Goal: Task Accomplishment & Management: Complete application form

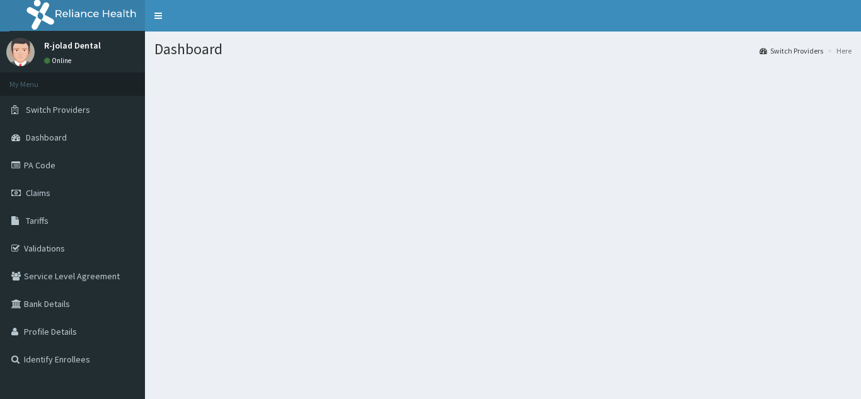
drag, startPoint x: 47, startPoint y: 192, endPoint x: 152, endPoint y: 37, distance: 186.8
click at [47, 192] on span "Claims" at bounding box center [38, 192] width 25 height 11
drag, startPoint x: 56, startPoint y: 154, endPoint x: 202, endPoint y: 187, distance: 149.3
click at [56, 154] on link "PA Code" at bounding box center [72, 165] width 145 height 28
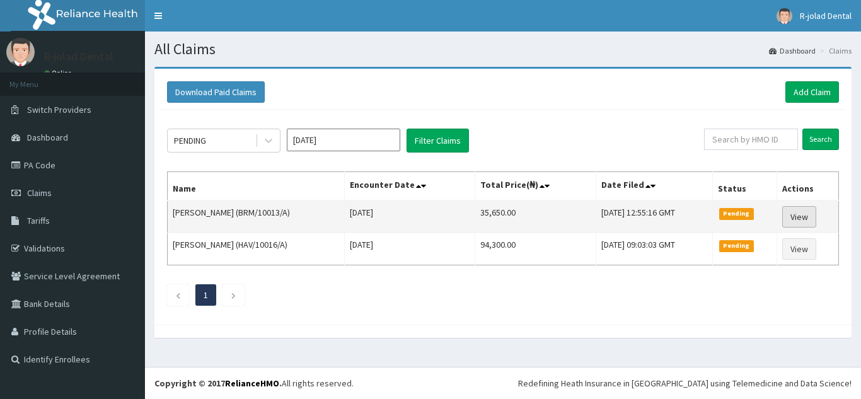
click at [796, 213] on link "View" at bounding box center [799, 216] width 34 height 21
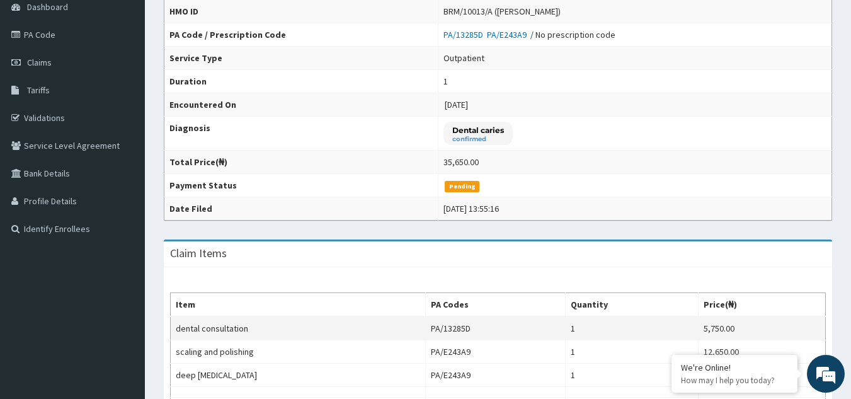
scroll to position [63, 0]
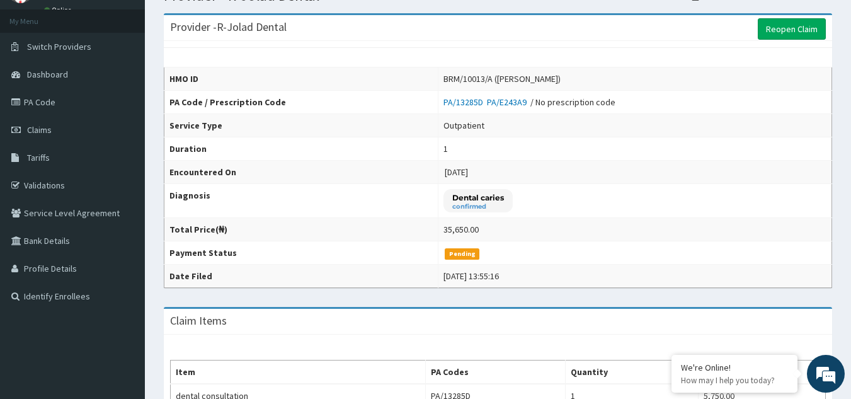
click at [527, 181] on td "2025-08-11" at bounding box center [635, 172] width 394 height 23
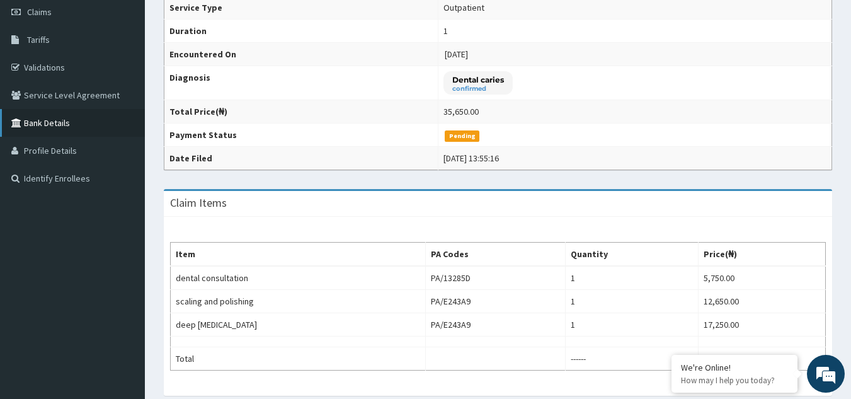
scroll to position [0, 0]
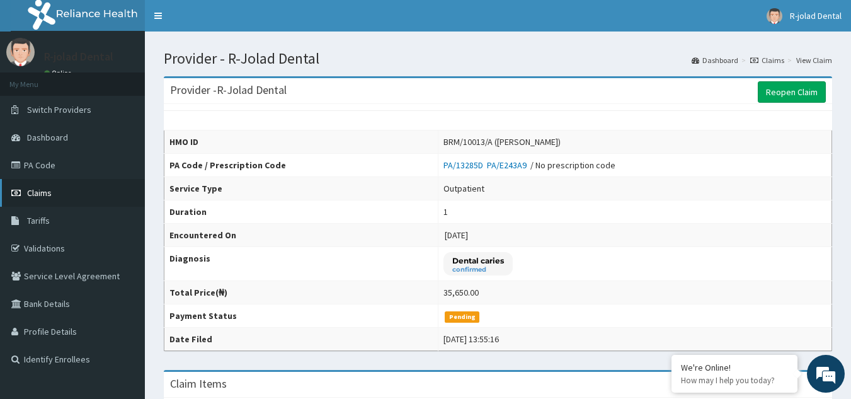
click at [60, 195] on link "Claims" at bounding box center [72, 193] width 145 height 28
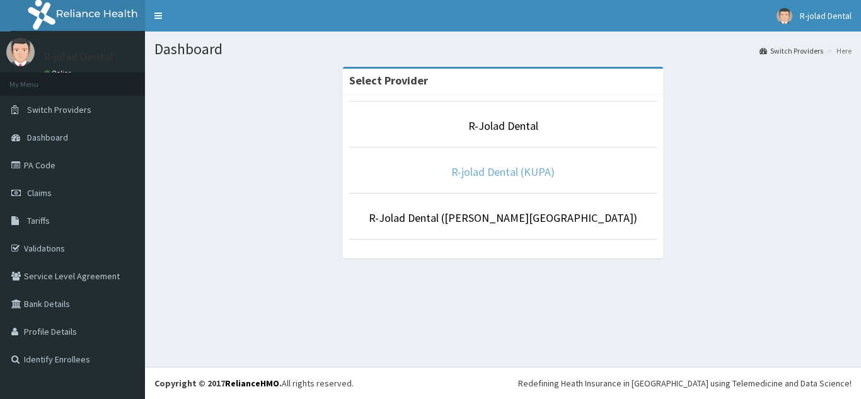
click at [515, 172] on link "R-jolad Dental (KUPA)" at bounding box center [502, 171] width 103 height 14
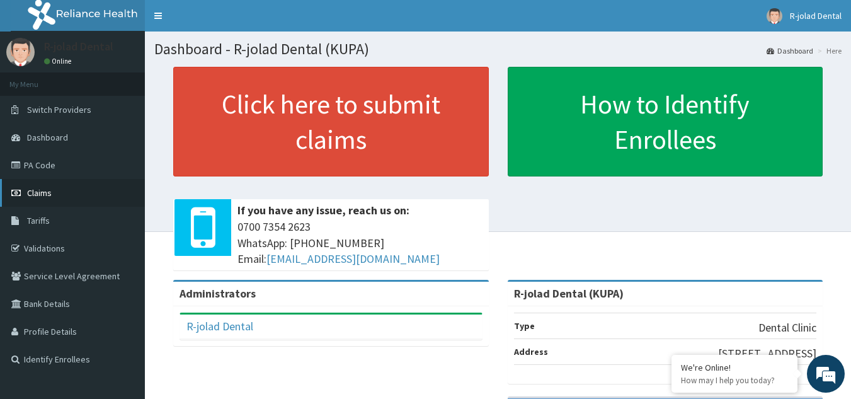
click at [46, 194] on span "Claims" at bounding box center [39, 192] width 25 height 11
drag, startPoint x: 52, startPoint y: 193, endPoint x: 103, endPoint y: 171, distance: 55.0
click at [52, 193] on link "Claims" at bounding box center [72, 193] width 145 height 28
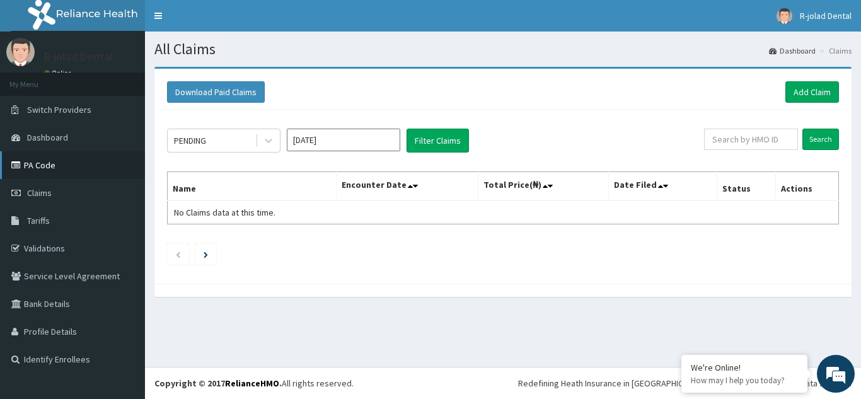
drag, startPoint x: 44, startPoint y: 166, endPoint x: 53, endPoint y: 166, distance: 8.8
click at [44, 166] on link "PA Code" at bounding box center [72, 165] width 145 height 28
click at [726, 138] on input "text" at bounding box center [751, 139] width 94 height 21
paste input "AFO/10091/A)"
type input "AFO/10091/A"
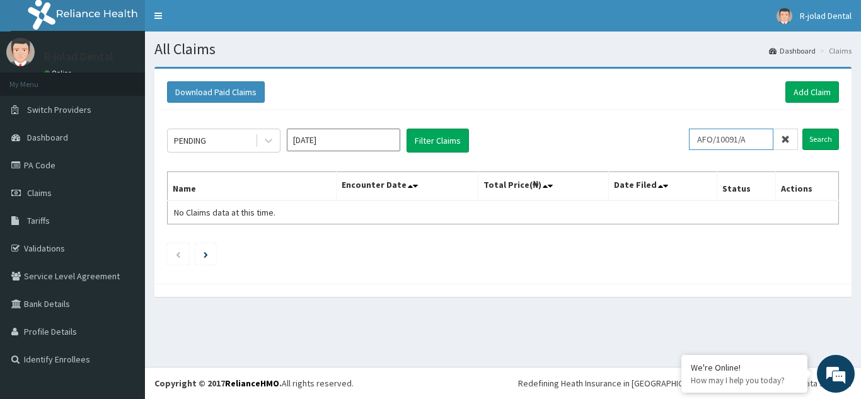
drag, startPoint x: 763, startPoint y: 138, endPoint x: 677, endPoint y: 138, distance: 86.3
click at [677, 138] on div "PENDING Aug 2025 Filter Claims AFO/10091/A Search" at bounding box center [503, 141] width 672 height 24
click at [808, 94] on link "Add Claim" at bounding box center [812, 91] width 54 height 21
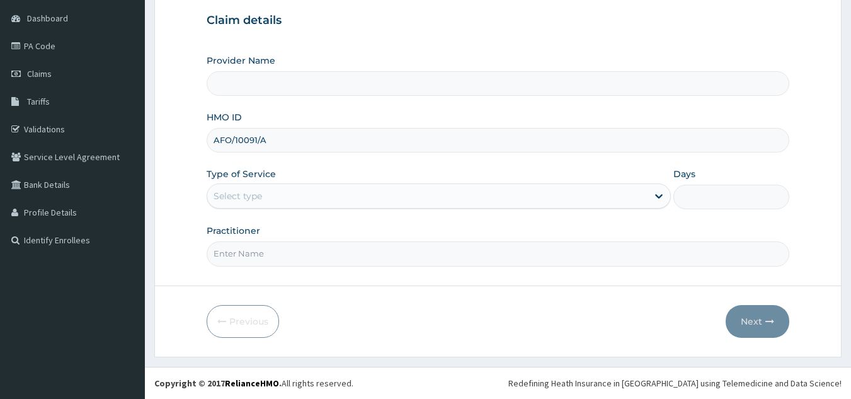
type input "AFO/10091/A"
click at [273, 192] on div "Select type" at bounding box center [427, 196] width 440 height 20
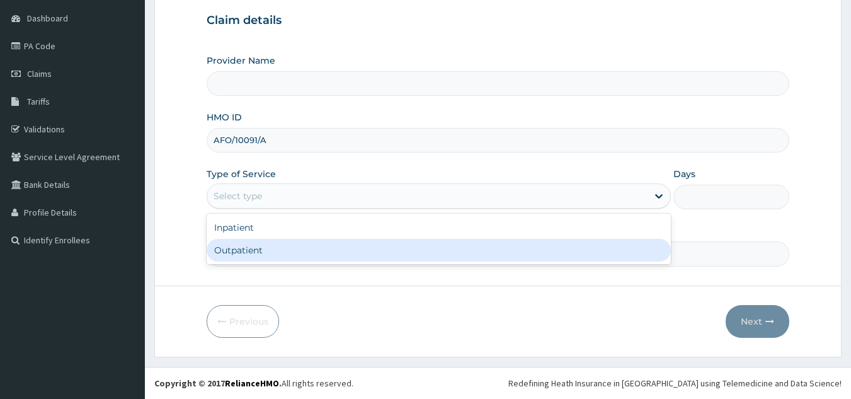
click at [282, 252] on div "Outpatient" at bounding box center [439, 250] width 464 height 23
type input "1"
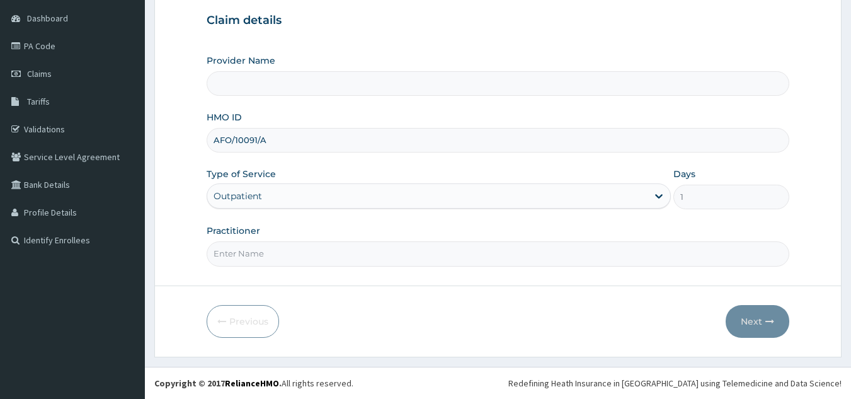
type input "R-jolad Dental (KUPA)"
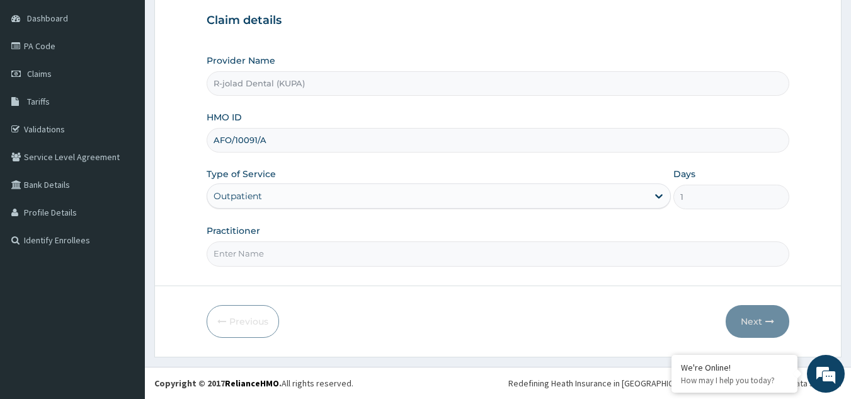
click at [469, 263] on input "Practitioner" at bounding box center [498, 253] width 583 height 25
paste input "Philip Mumuni"
drag, startPoint x: 230, startPoint y: 260, endPoint x: 203, endPoint y: 260, distance: 26.5
click at [203, 260] on form "Step 1 of 2 Claim details Provider Name R-jolad Dental (KUPA) HMO ID AFO/10091/…" at bounding box center [497, 153] width 687 height 410
click at [321, 247] on input "Philip Mumuni" at bounding box center [498, 253] width 583 height 25
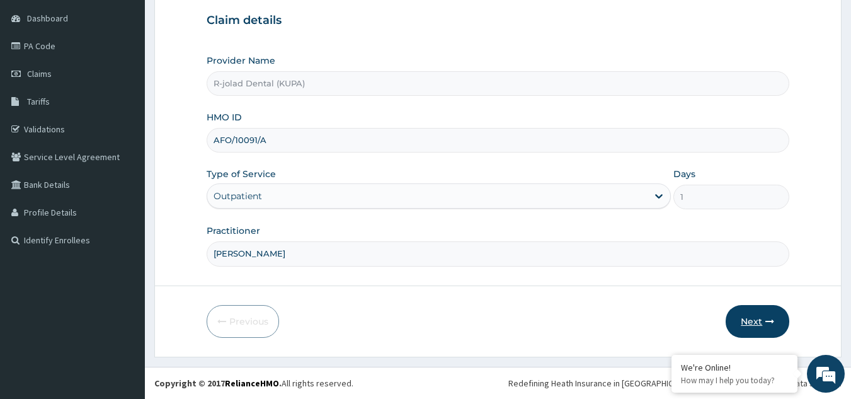
type input "Philip Mumuni"
click at [765, 323] on button "Next" at bounding box center [758, 321] width 64 height 33
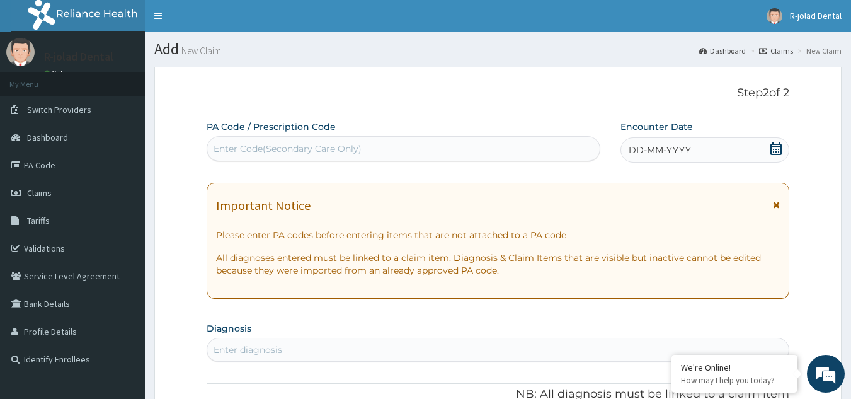
click at [370, 147] on div "Enter Code(Secondary Care Only)" at bounding box center [403, 149] width 393 height 20
paste input "PA/186AA8"
type input "PA/186AA8"
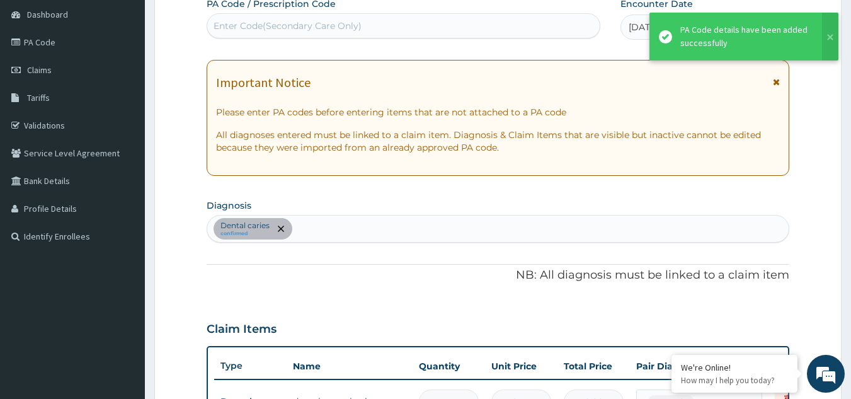
scroll to position [10, 0]
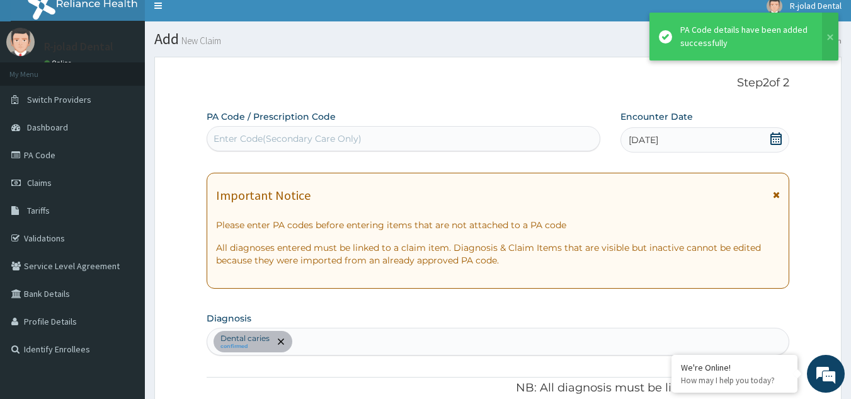
click at [277, 138] on div "Enter Code(Secondary Care Only)" at bounding box center [288, 138] width 148 height 13
paste input "PA/186AA8"
type input "PA/186AA8"
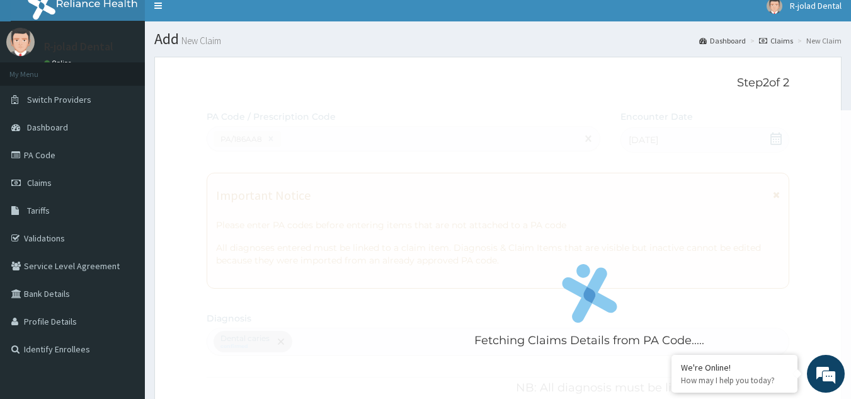
scroll to position [325, 0]
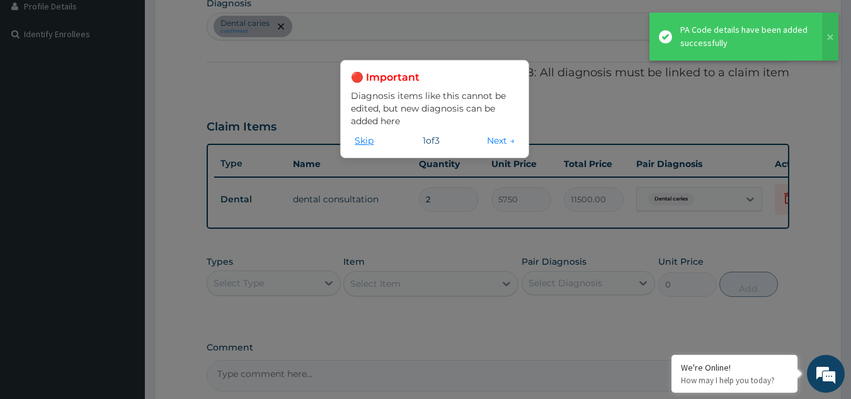
click at [355, 135] on button "Skip" at bounding box center [364, 141] width 26 height 14
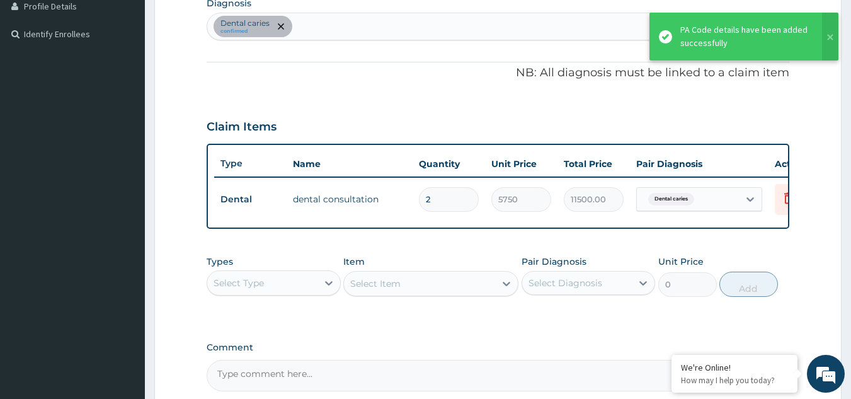
drag, startPoint x: 458, startPoint y: 197, endPoint x: 406, endPoint y: 197, distance: 51.7
click at [406, 197] on tr "Dental dental consultation 2 5750 11500.00 Dental caries Delete" at bounding box center [522, 199] width 617 height 43
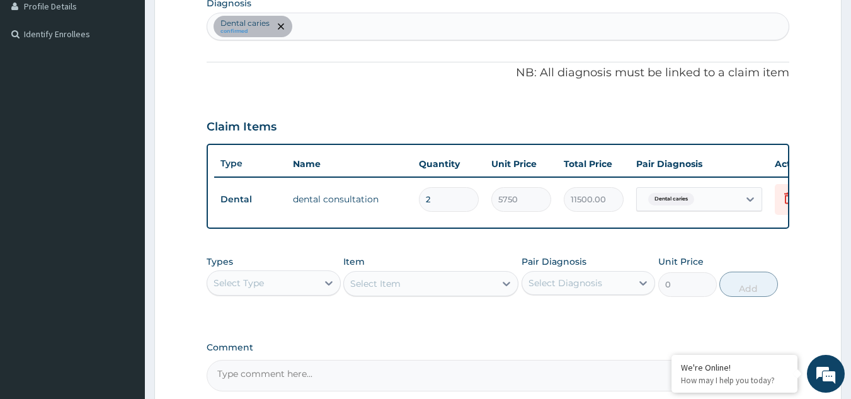
type input "1"
type input "5750.00"
type input "1"
click at [432, 99] on div "PA Code / Prescription Code PA/186AA8 Encounter Date 12-08-2025 Important Notic…" at bounding box center [498, 93] width 583 height 596
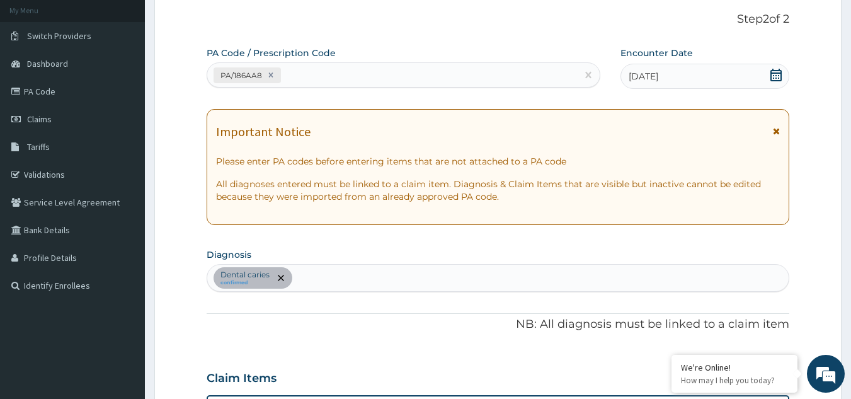
scroll to position [73, 0]
click at [363, 74] on div "PA/186AA8" at bounding box center [392, 76] width 370 height 21
paste input "PA/2A7F77"
type input "PA/2A7F77"
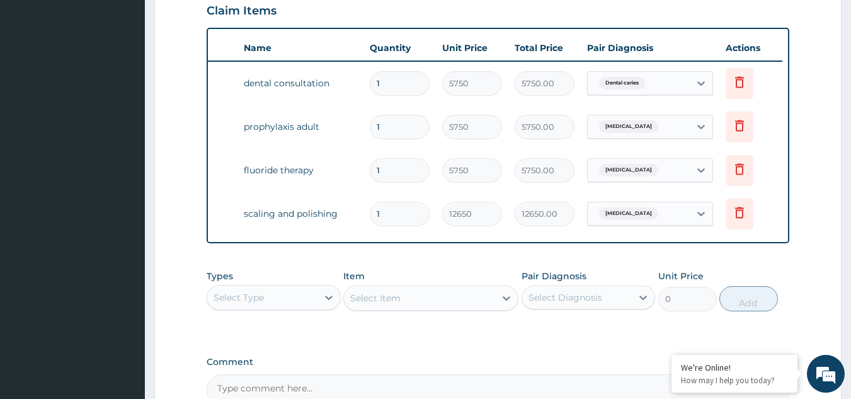
scroll to position [0, 0]
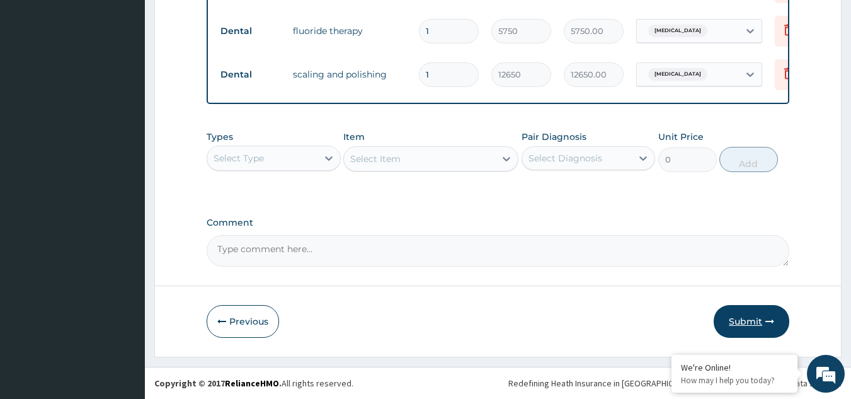
click at [759, 315] on button "Submit" at bounding box center [752, 321] width 76 height 33
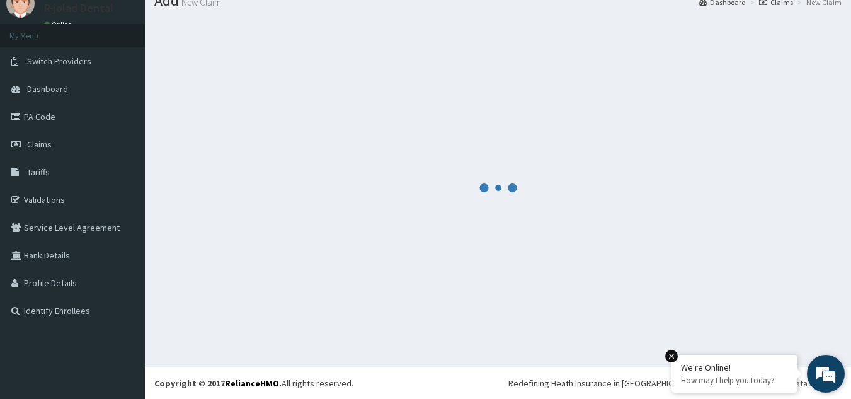
scroll to position [49, 0]
